Goal: Transaction & Acquisition: Subscribe to service/newsletter

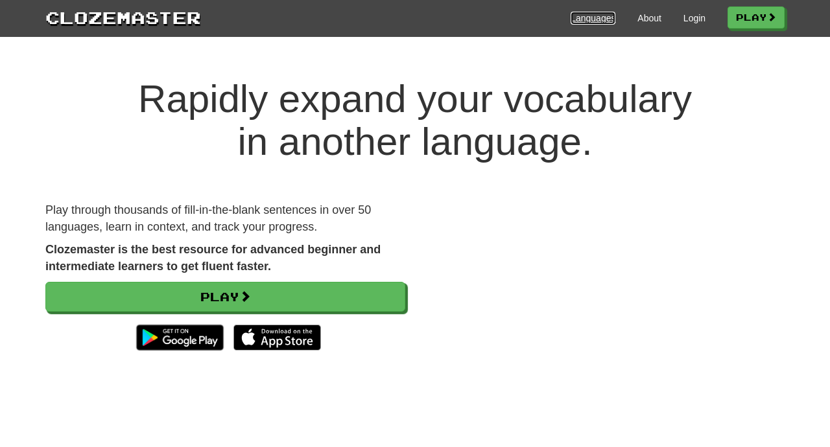
click at [586, 16] on link "Languages" at bounding box center [593, 18] width 45 height 13
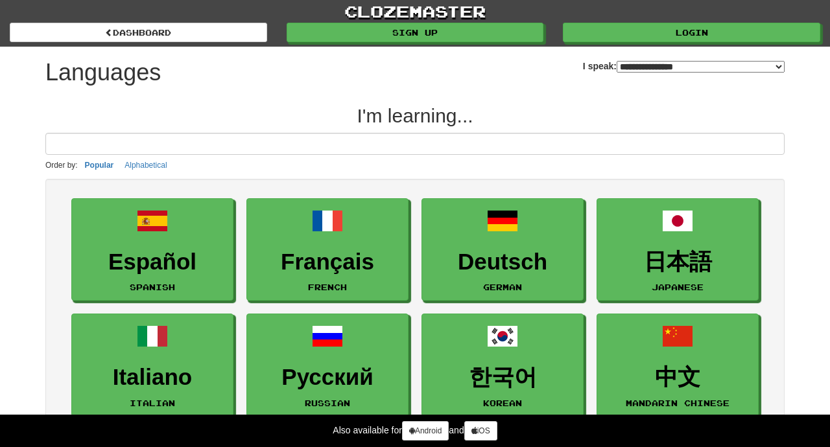
select select "*******"
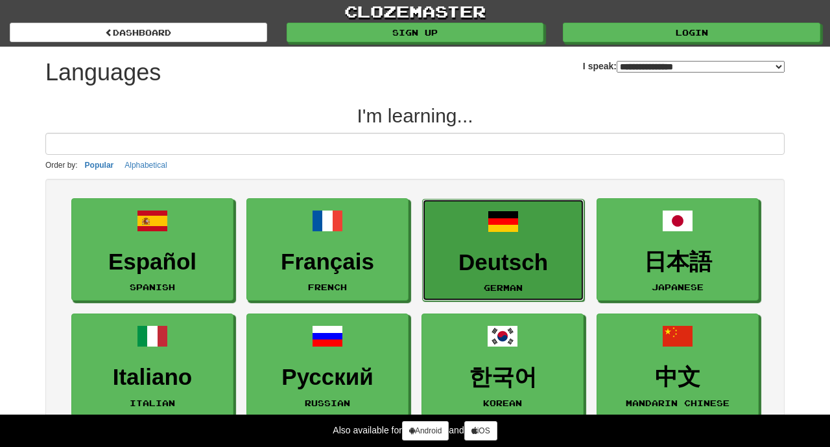
click at [507, 241] on link "Deutsch German" at bounding box center [503, 250] width 162 height 103
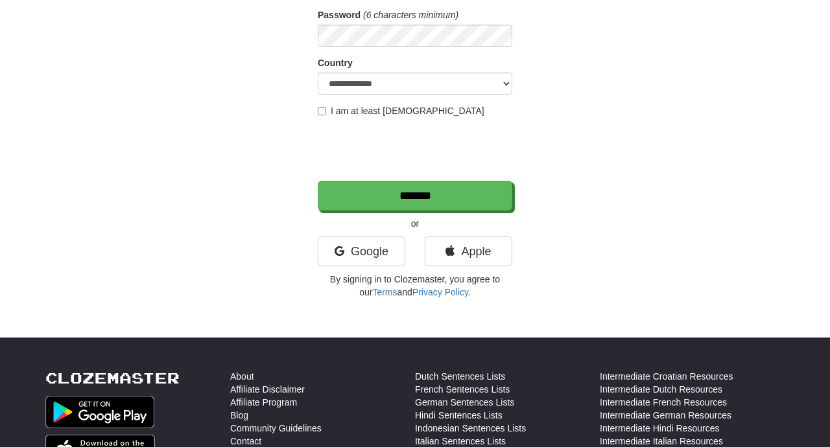
scroll to position [195, 0]
